Goal: Contribute content

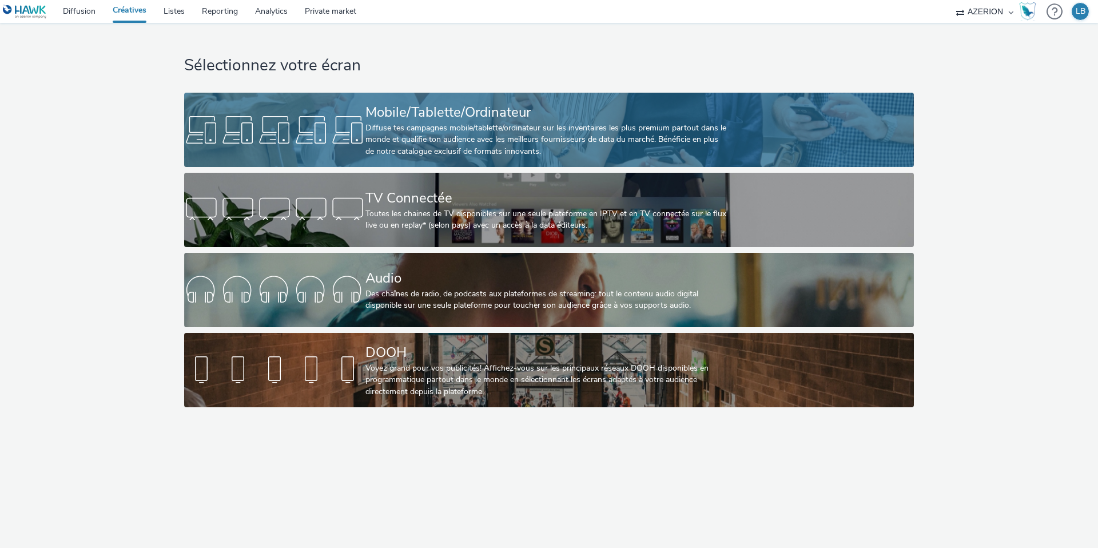
click at [396, 116] on div "Mobile/Tablette/Ordinateur" at bounding box center [546, 112] width 362 height 20
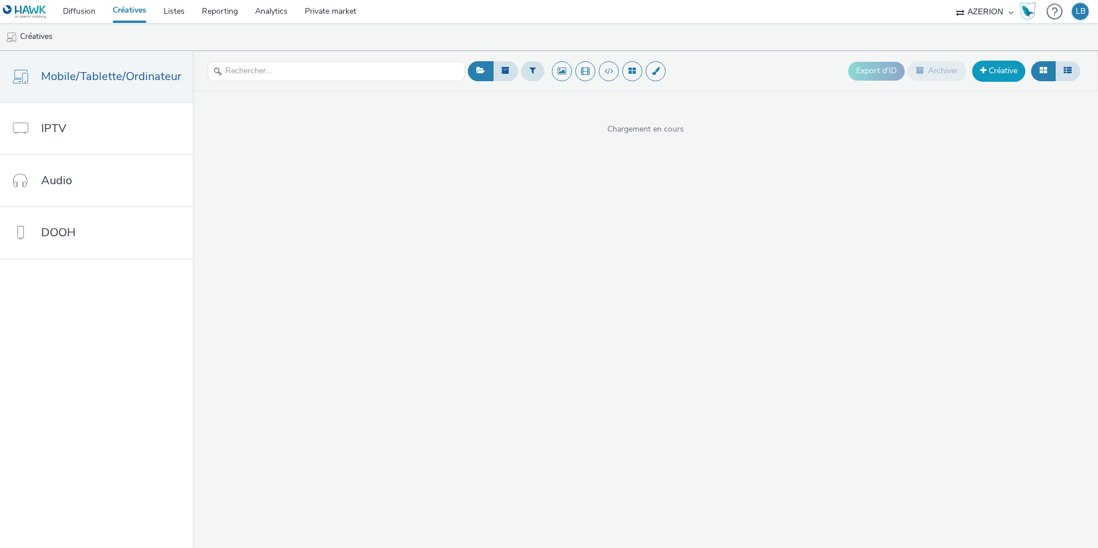
click at [998, 62] on link "Créative" at bounding box center [998, 71] width 53 height 21
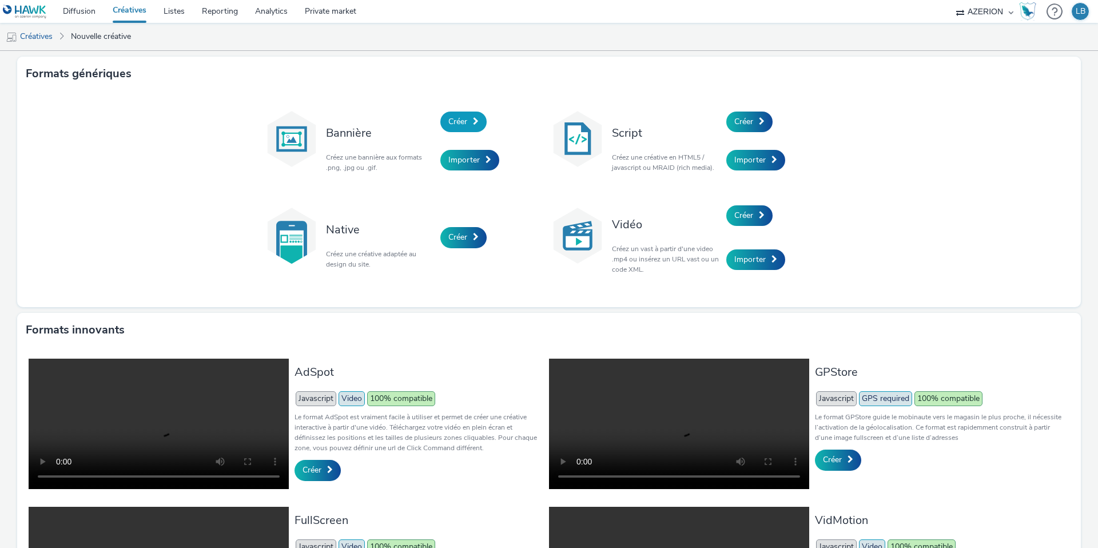
click at [462, 125] on span "Créer" at bounding box center [457, 121] width 19 height 11
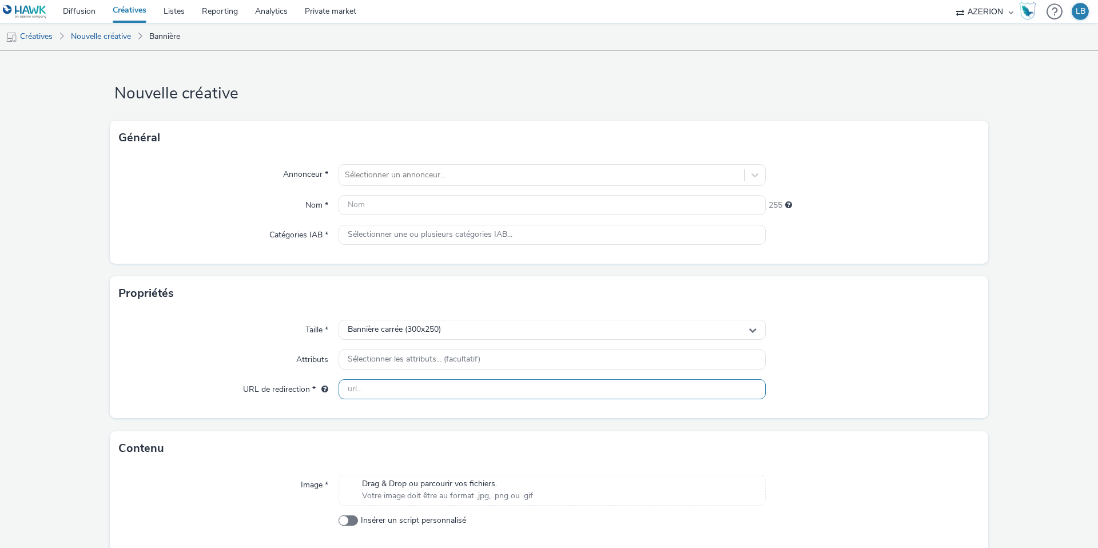
scroll to position [48, 0]
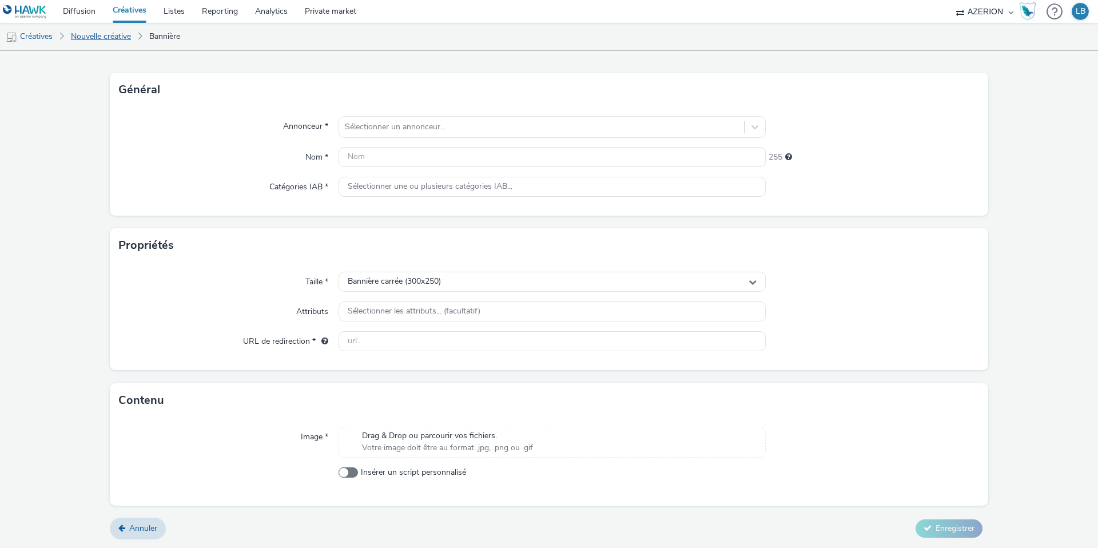
click at [97, 35] on link "Nouvelle créative" at bounding box center [100, 36] width 71 height 27
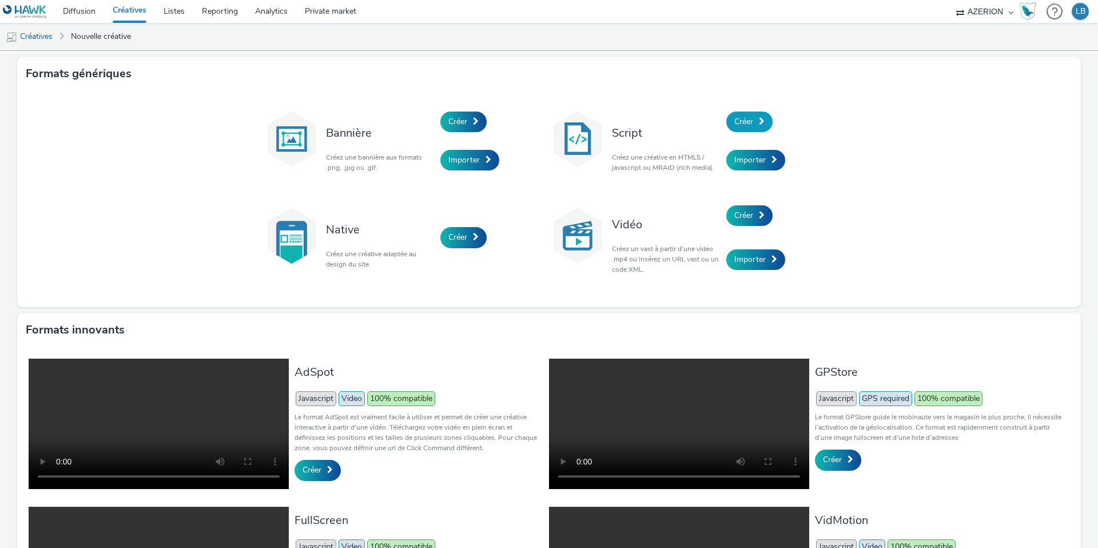
click at [759, 120] on span at bounding box center [762, 121] width 6 height 8
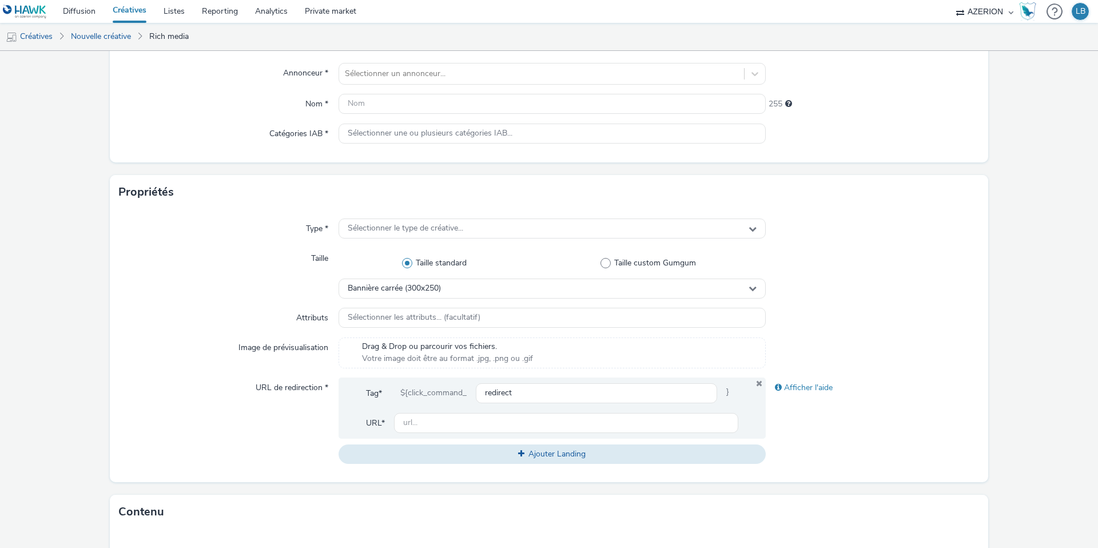
scroll to position [89, 0]
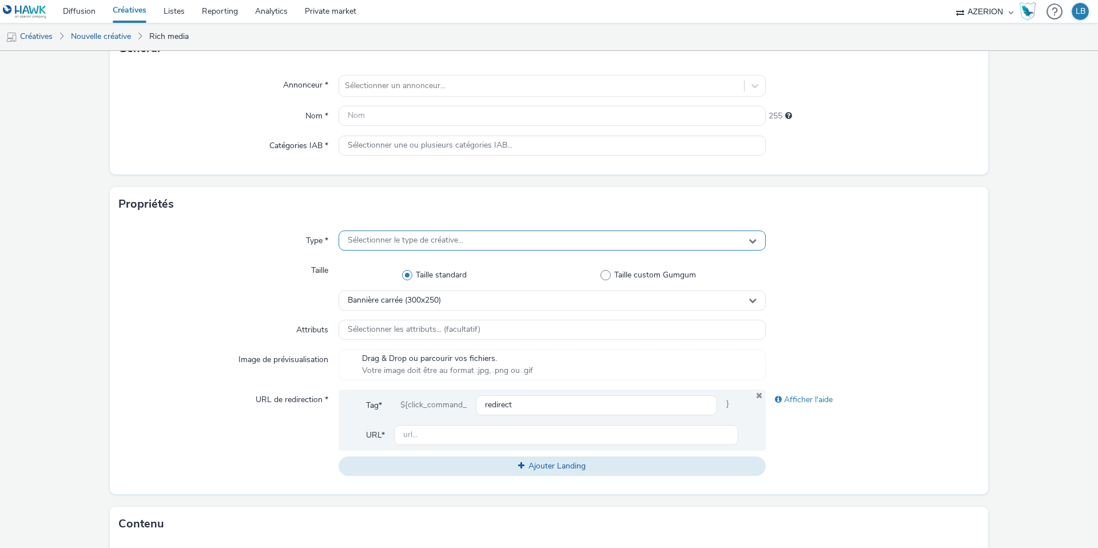
click at [513, 244] on div "Sélectionner le type de créative..." at bounding box center [551, 240] width 427 height 20
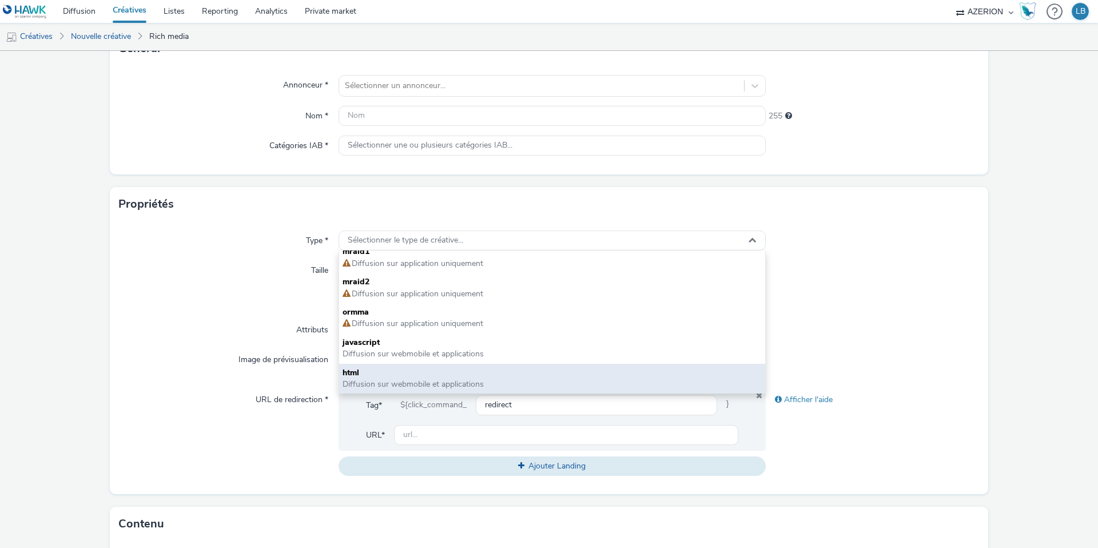
scroll to position [0, 0]
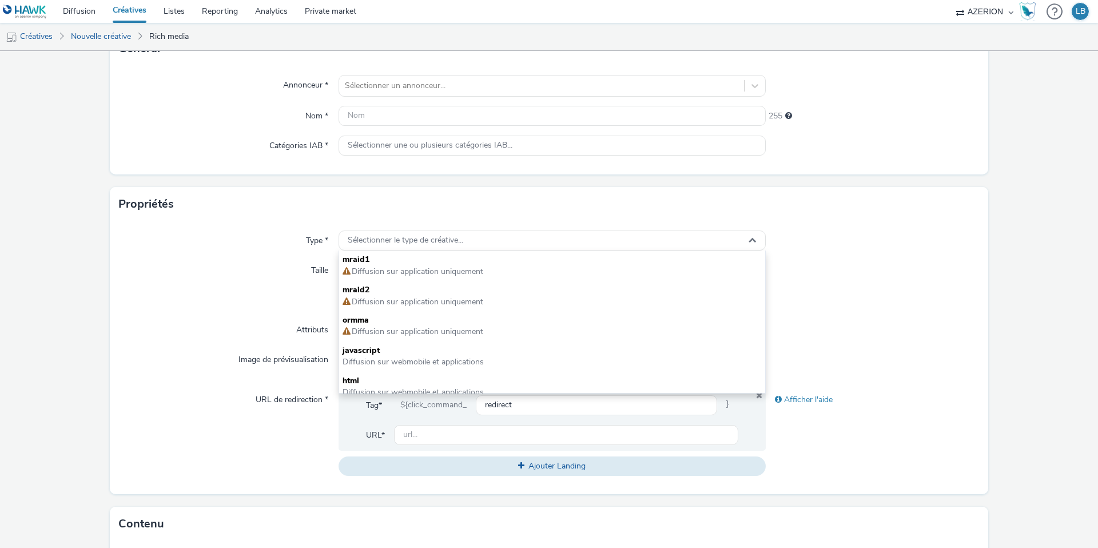
click at [173, 197] on div "Propriétés" at bounding box center [549, 204] width 878 height 34
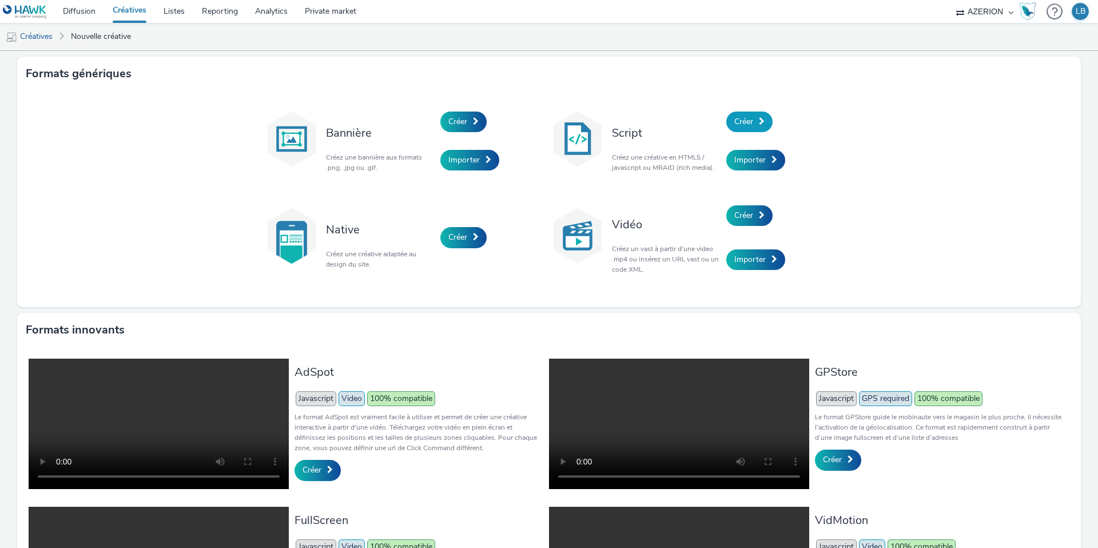
click at [751, 121] on span "Créer" at bounding box center [743, 121] width 19 height 11
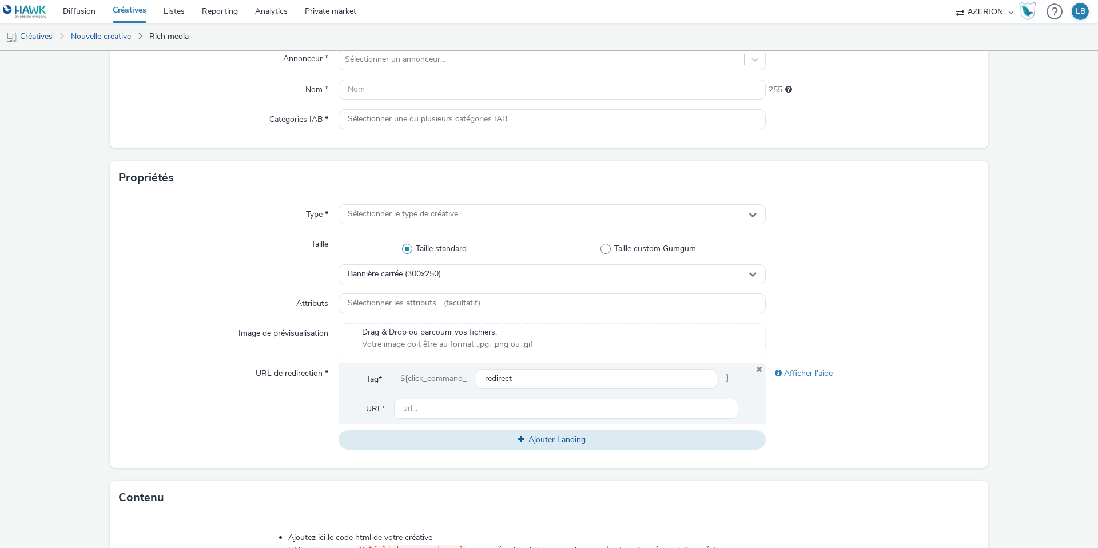
scroll to position [127, 0]
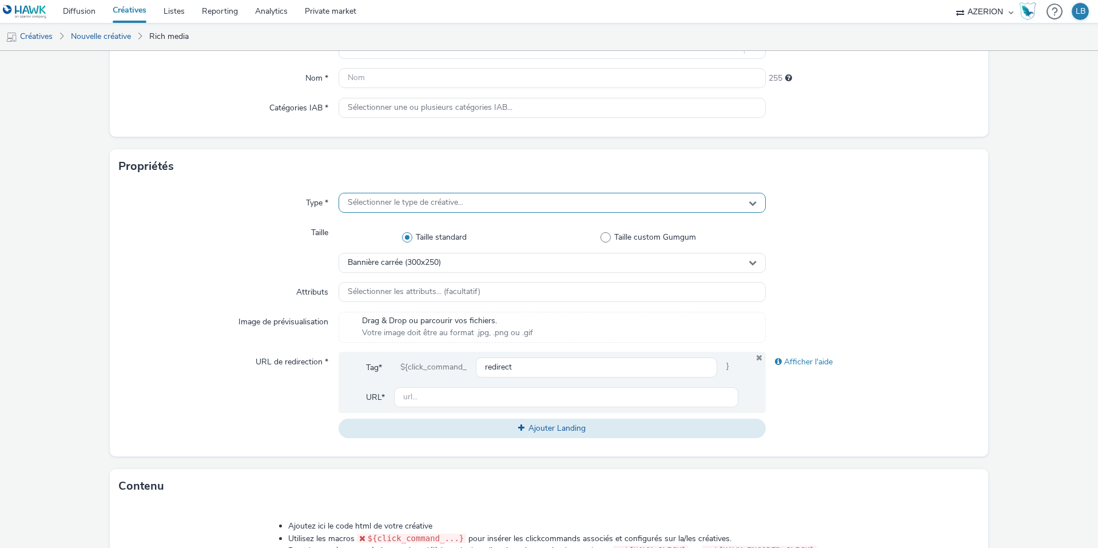
click at [493, 202] on div "Sélectionner le type de créative..." at bounding box center [551, 203] width 427 height 20
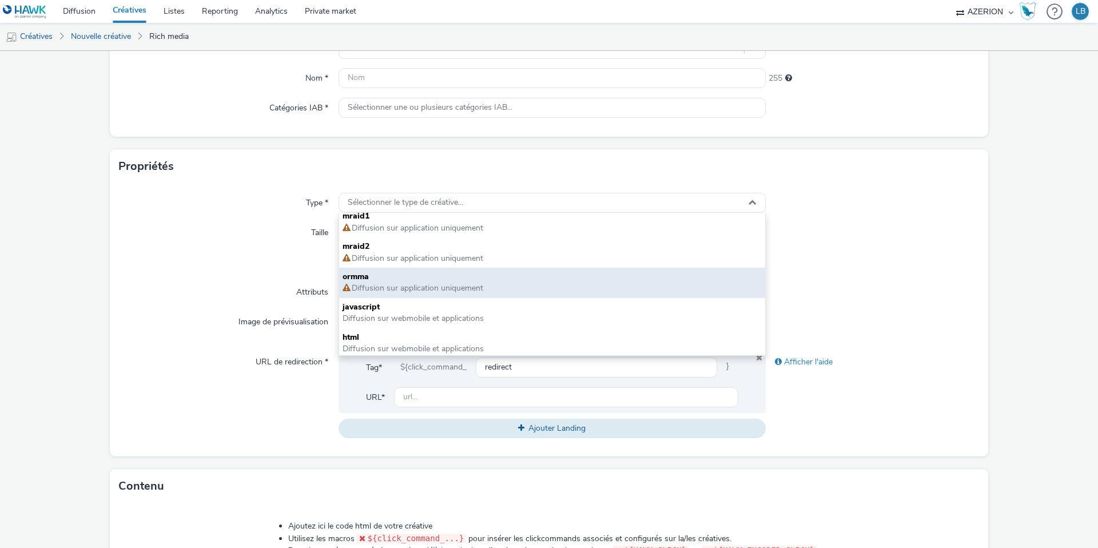
scroll to position [8, 0]
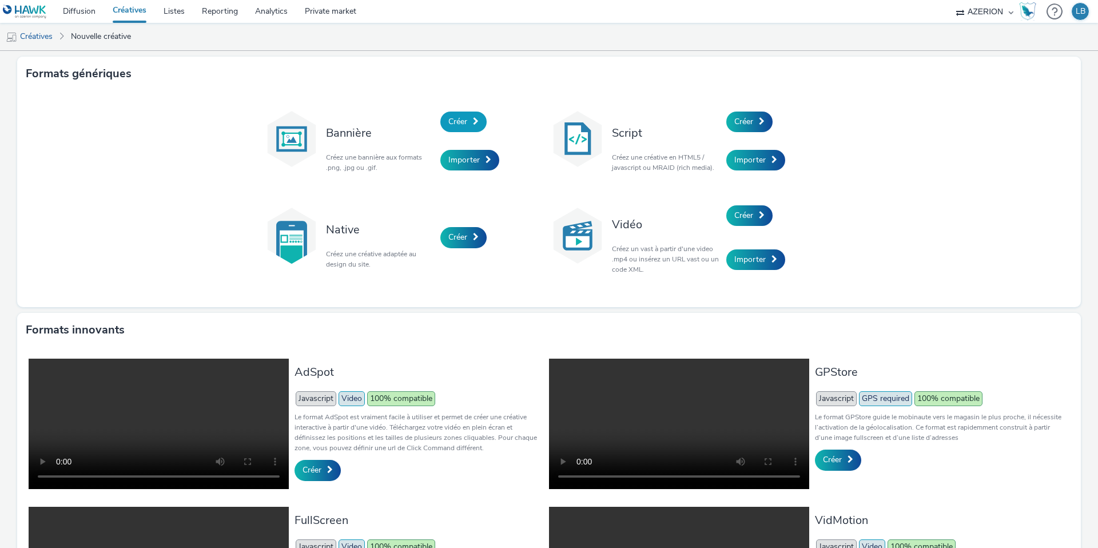
click at [458, 122] on span "Créer" at bounding box center [457, 121] width 19 height 11
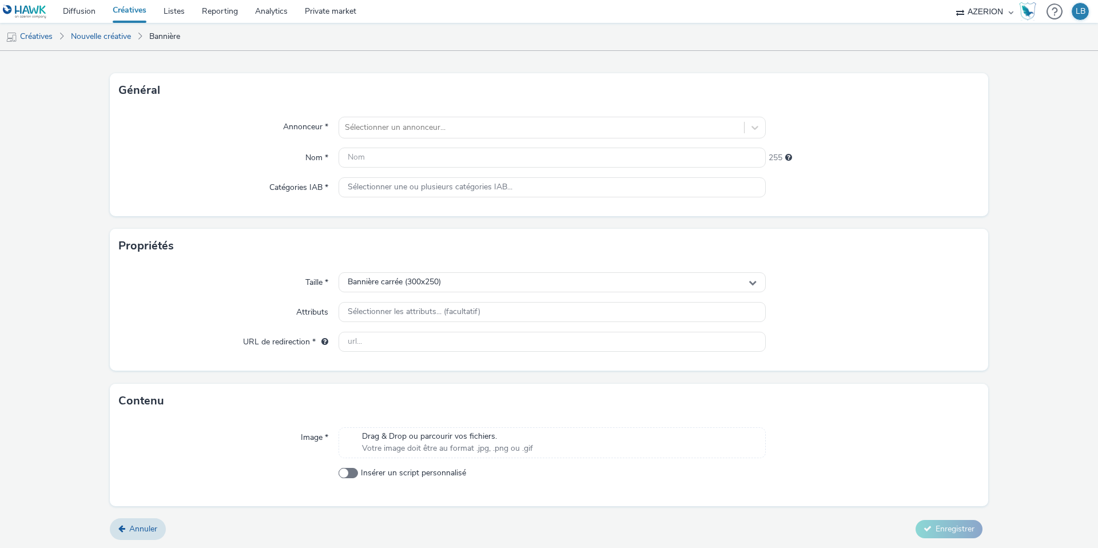
scroll to position [48, 0]
